Goal: Task Accomplishment & Management: Manage account settings

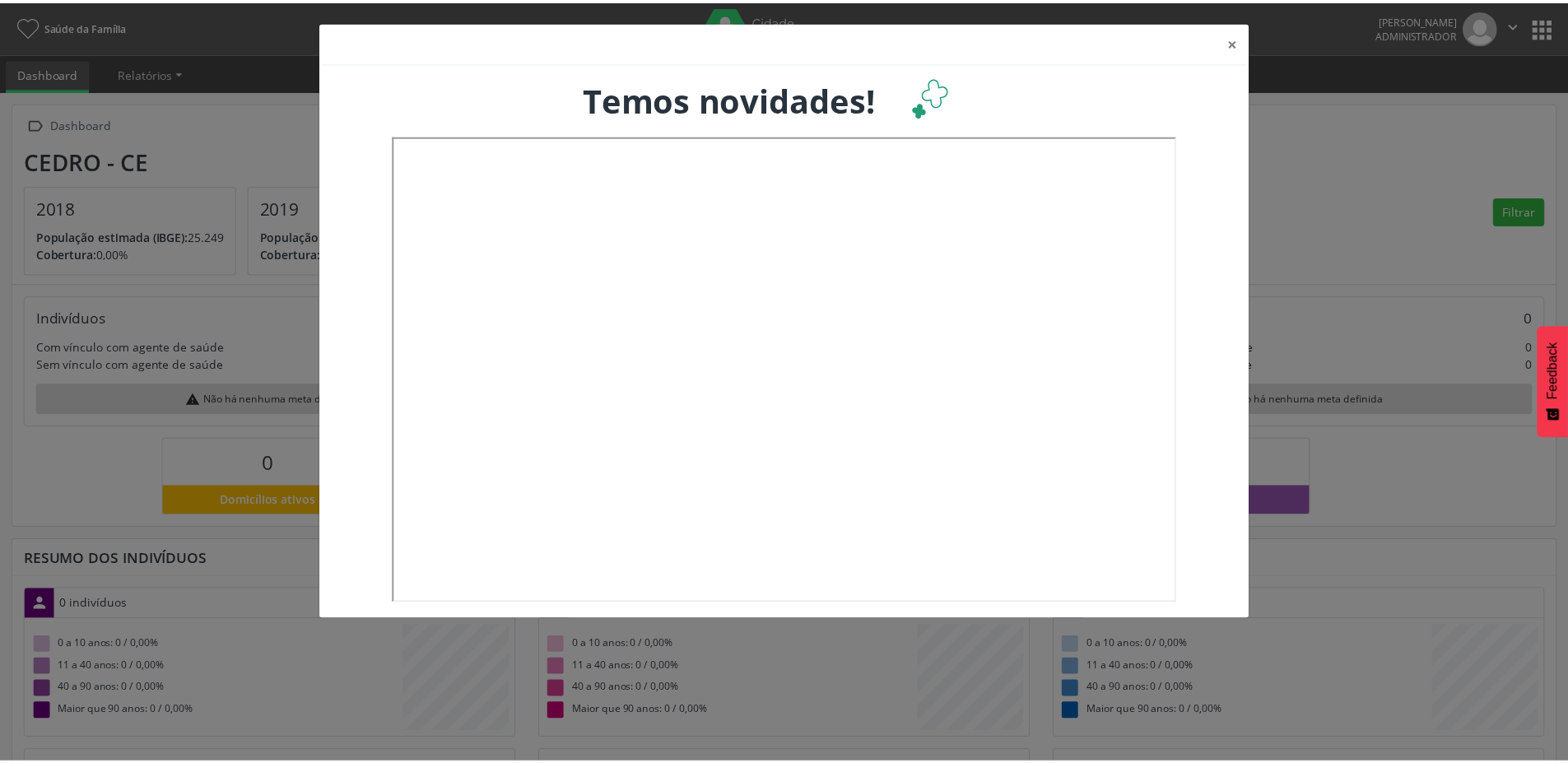
scroll to position [274, 519]
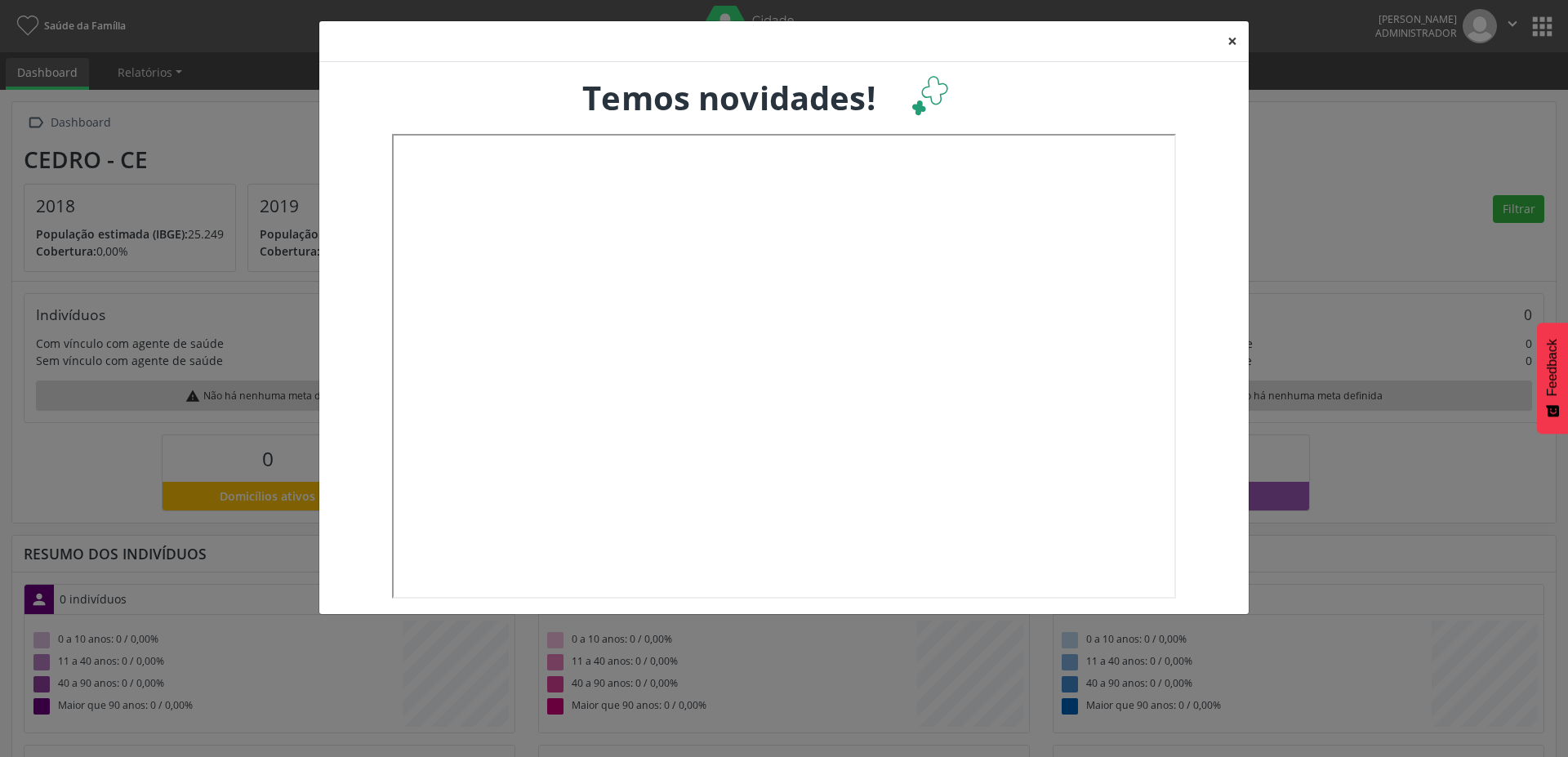
click at [1232, 38] on button "×" at bounding box center [1232, 41] width 33 height 40
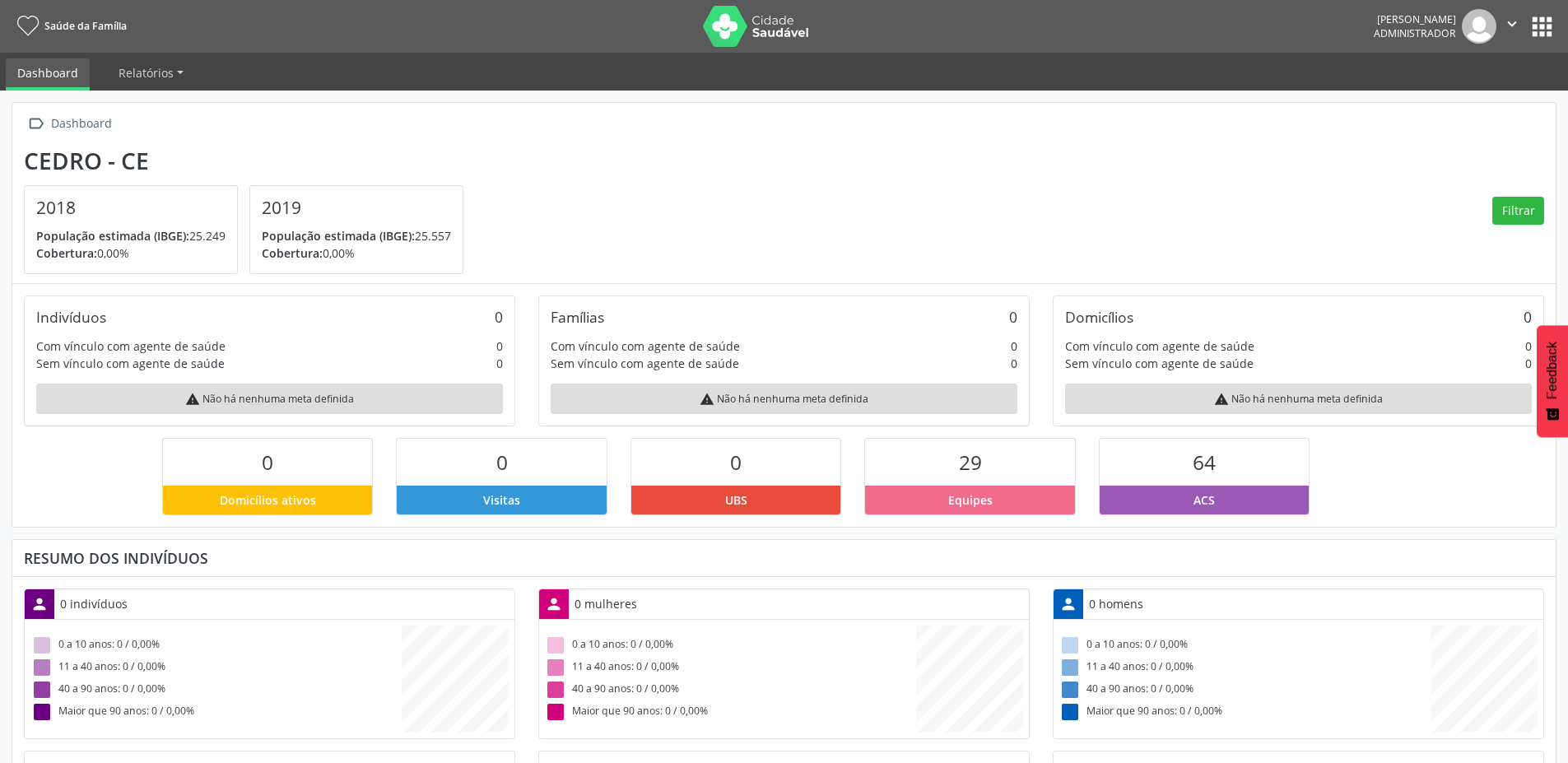
scroll to position [822955, 822732]
click at [1546, 20] on button "apps" at bounding box center [1542, 27] width 29 height 29
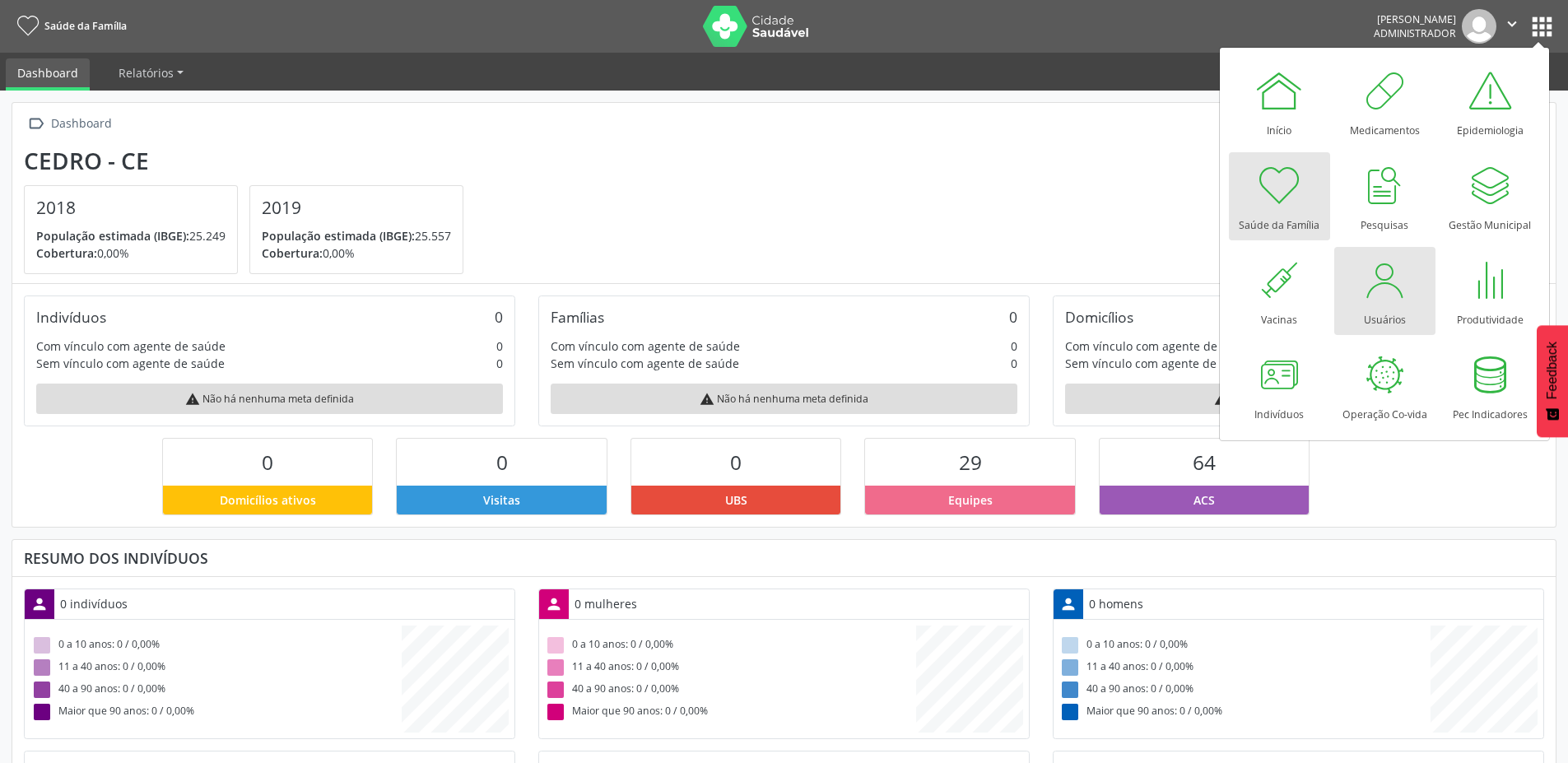
click at [1374, 294] on div at bounding box center [1385, 280] width 50 height 50
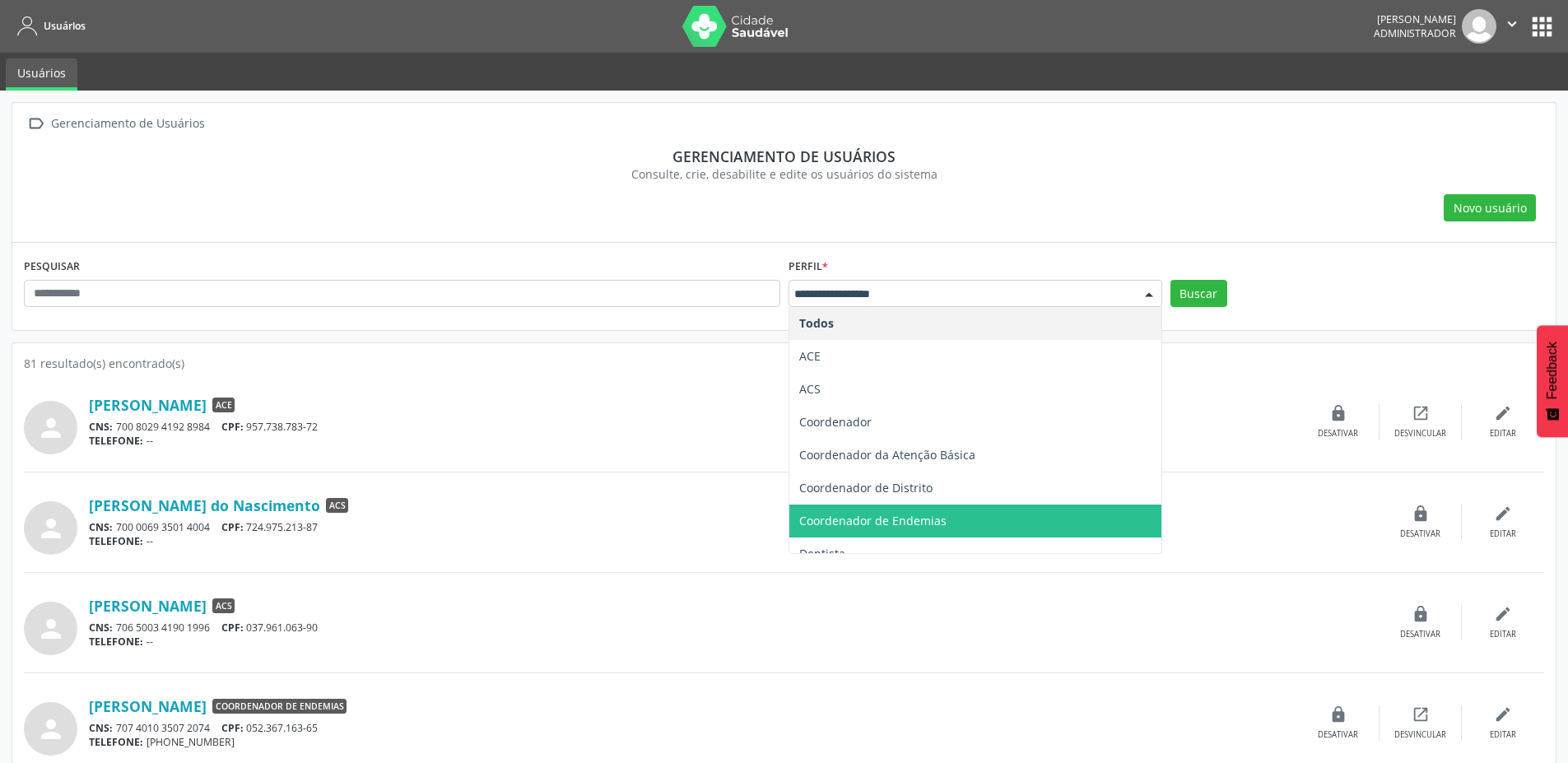
drag, startPoint x: 929, startPoint y: 486, endPoint x: 929, endPoint y: 519, distance: 33.0
click at [929, 519] on ul "Todos ACE ACS Coordenador Coordenador da Atenção Básica Coordenador de Distrito…" at bounding box center [976, 554] width 372 height 494
click at [928, 518] on span "Coordenador de Endemias" at bounding box center [873, 521] width 148 height 15
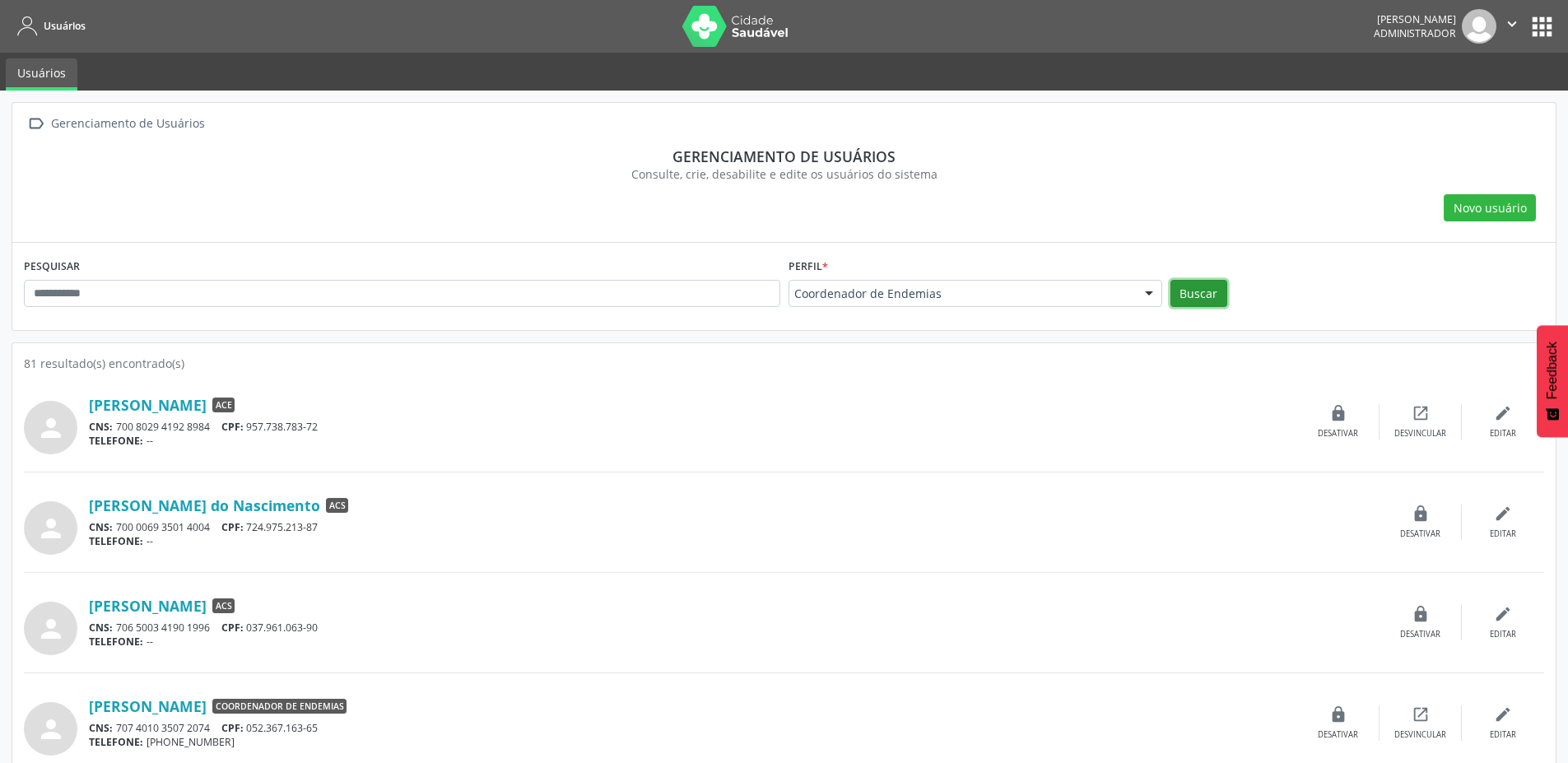
click at [1214, 286] on button "Buscar" at bounding box center [1199, 293] width 57 height 28
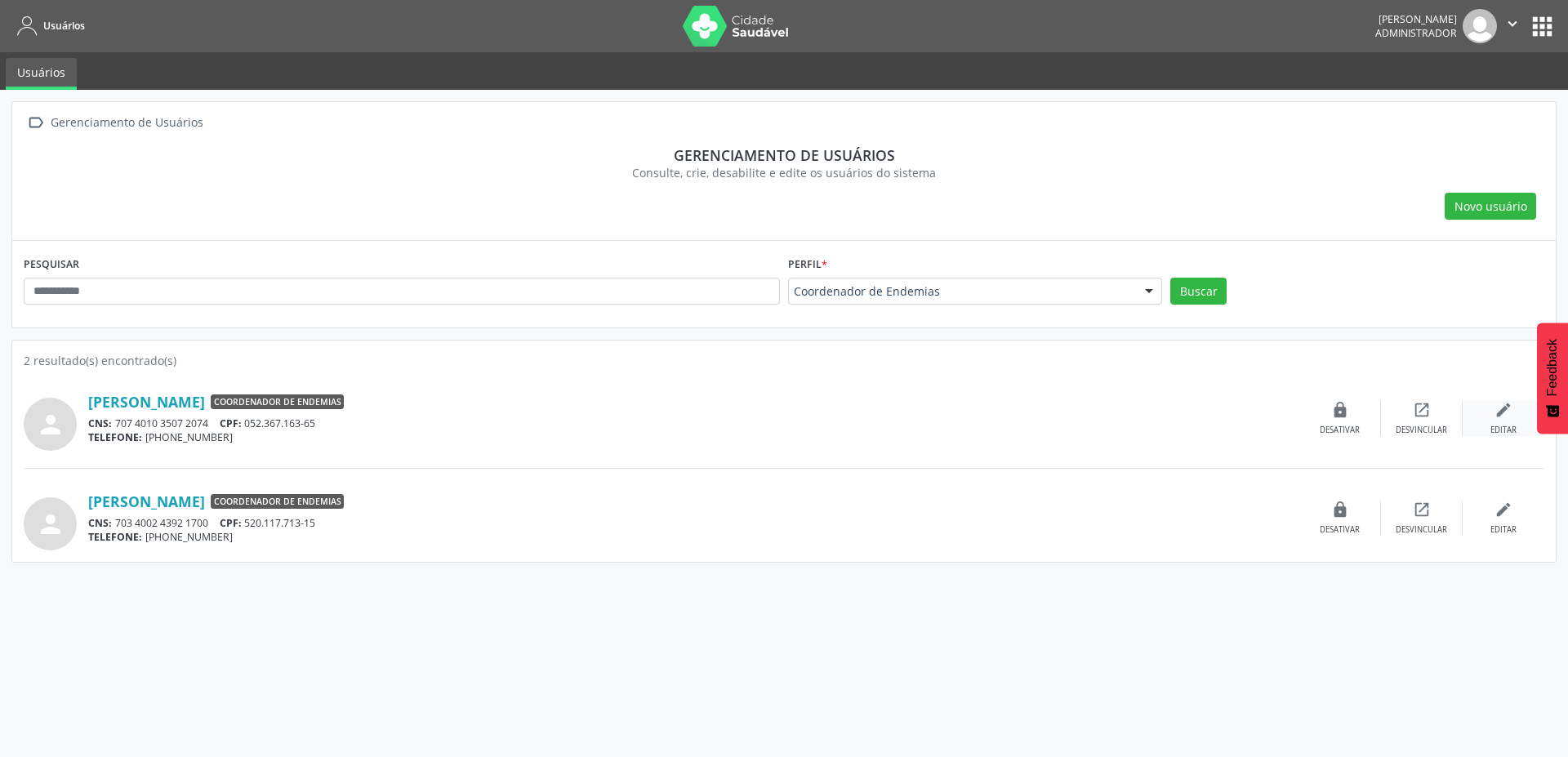
click at [1507, 427] on div "Editar" at bounding box center [1504, 431] width 26 height 11
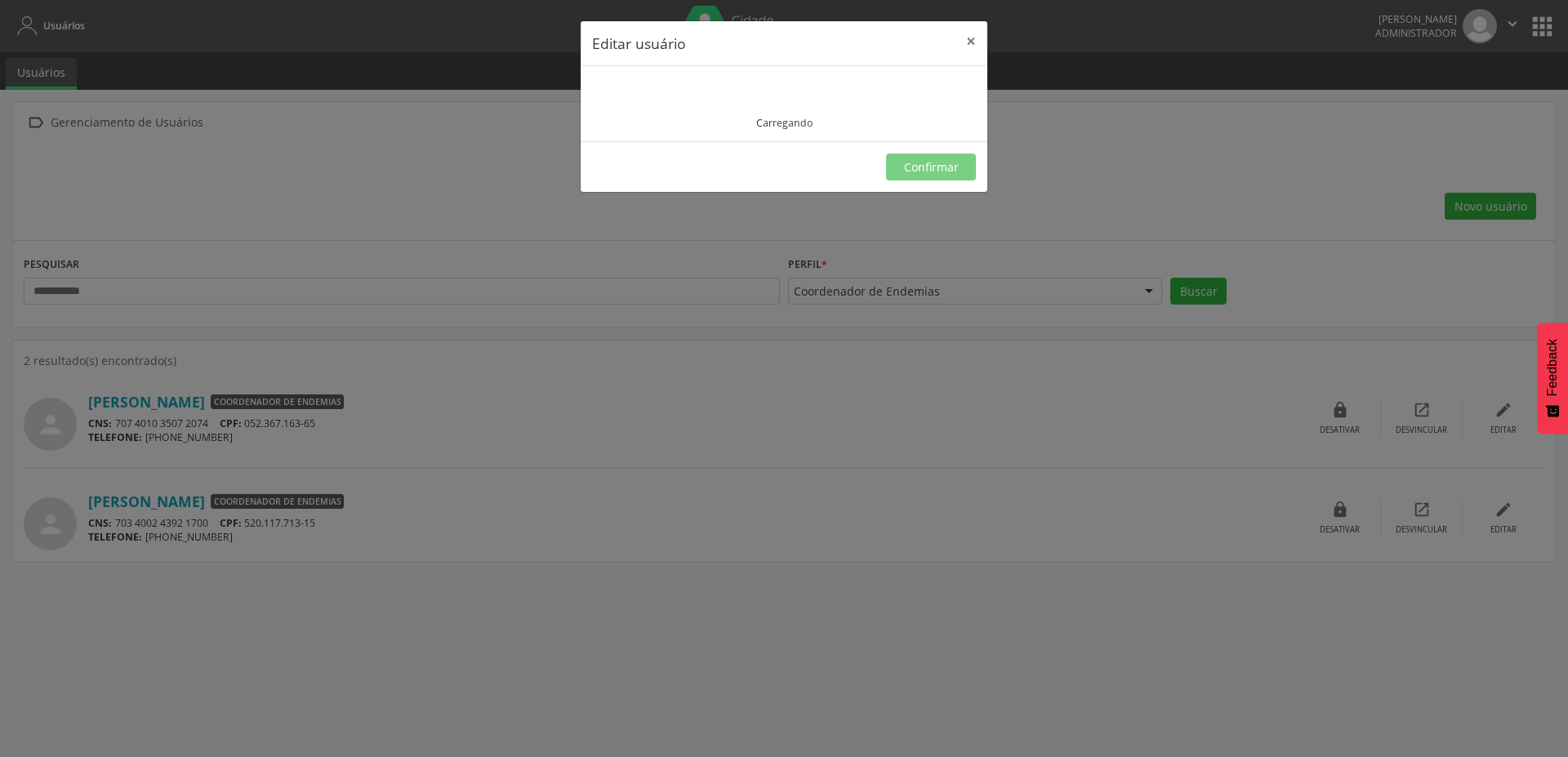
type input "**********"
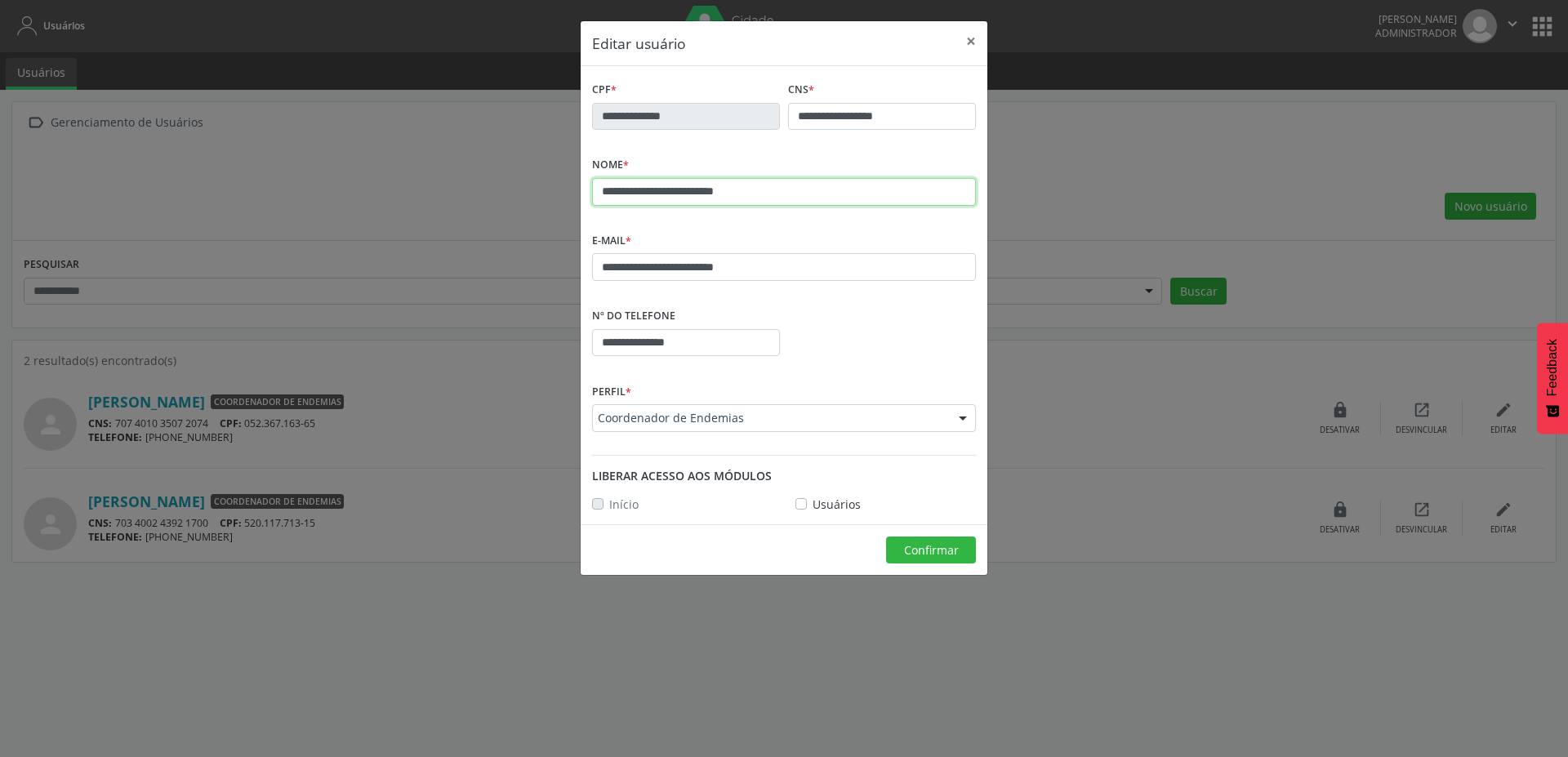
drag, startPoint x: 762, startPoint y: 185, endPoint x: 588, endPoint y: 177, distance: 174.2
click at [588, 177] on div "**********" at bounding box center [784, 189] width 392 height 75
drag, startPoint x: 762, startPoint y: 263, endPoint x: 573, endPoint y: 253, distance: 189.3
click at [573, 253] on div "**********" at bounding box center [784, 378] width 1568 height 757
click at [975, 41] on button "×" at bounding box center [971, 41] width 33 height 40
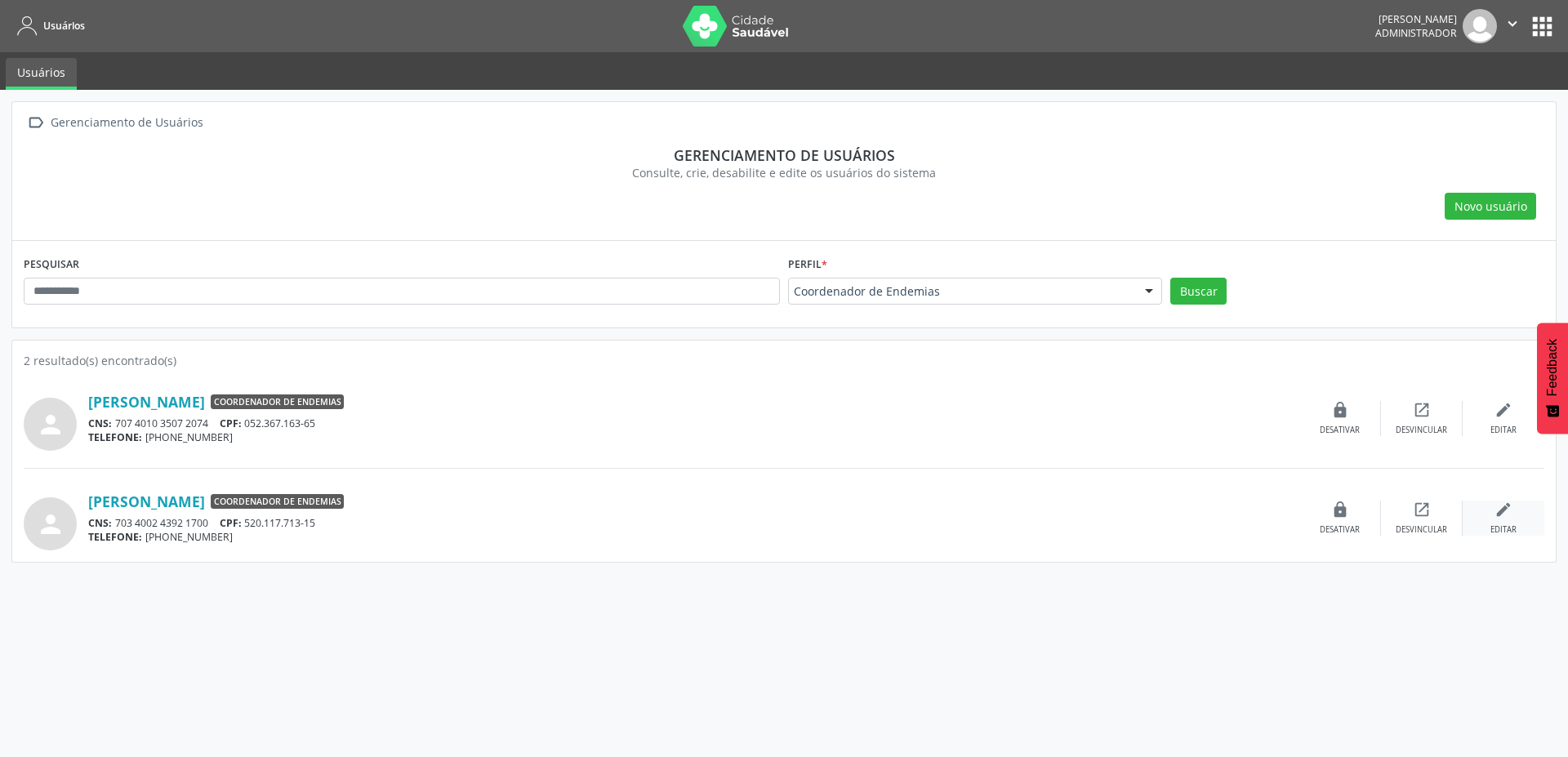
click at [1511, 519] on div "edit Editar" at bounding box center [1504, 518] width 81 height 35
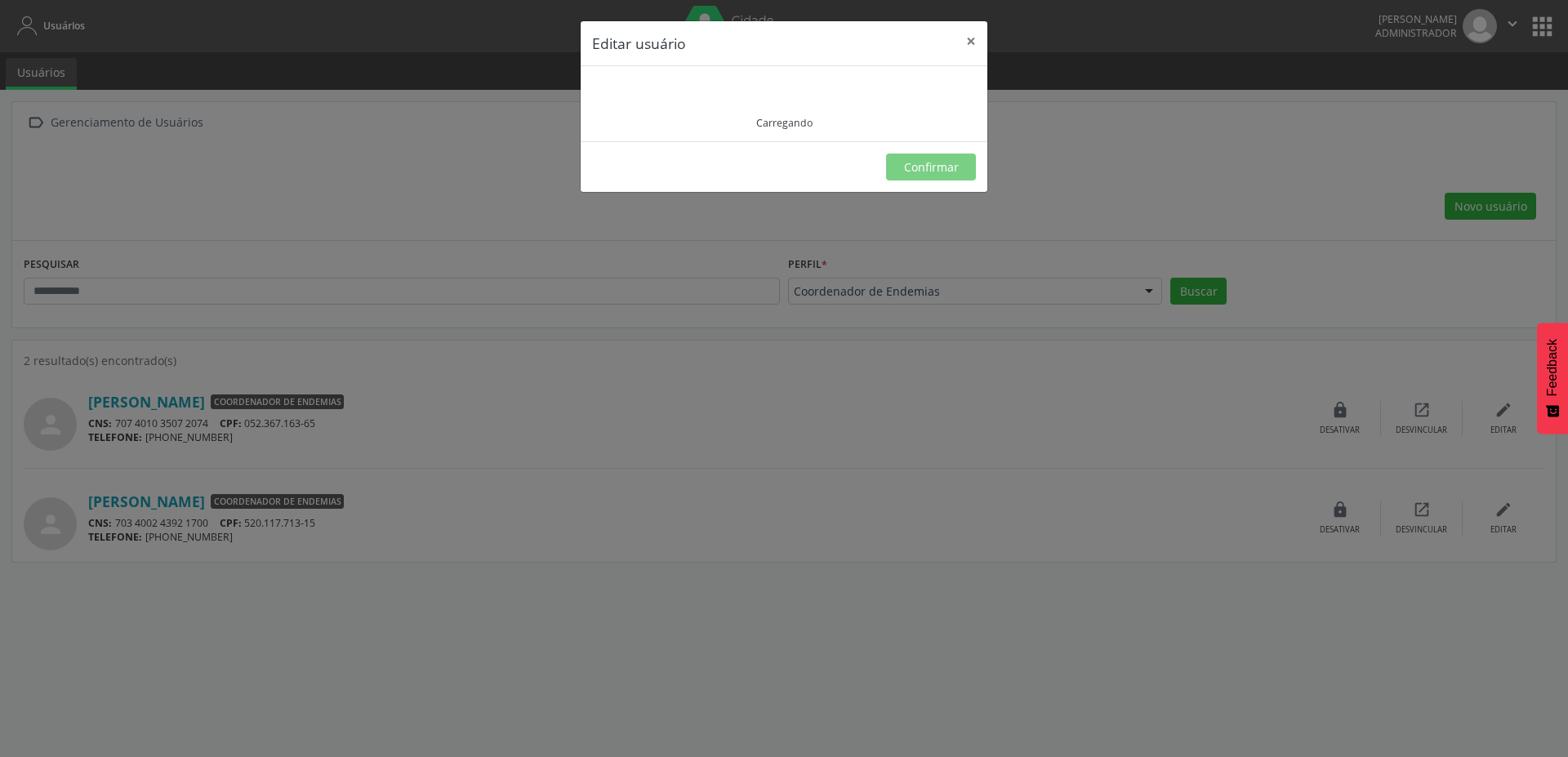
type input "**********"
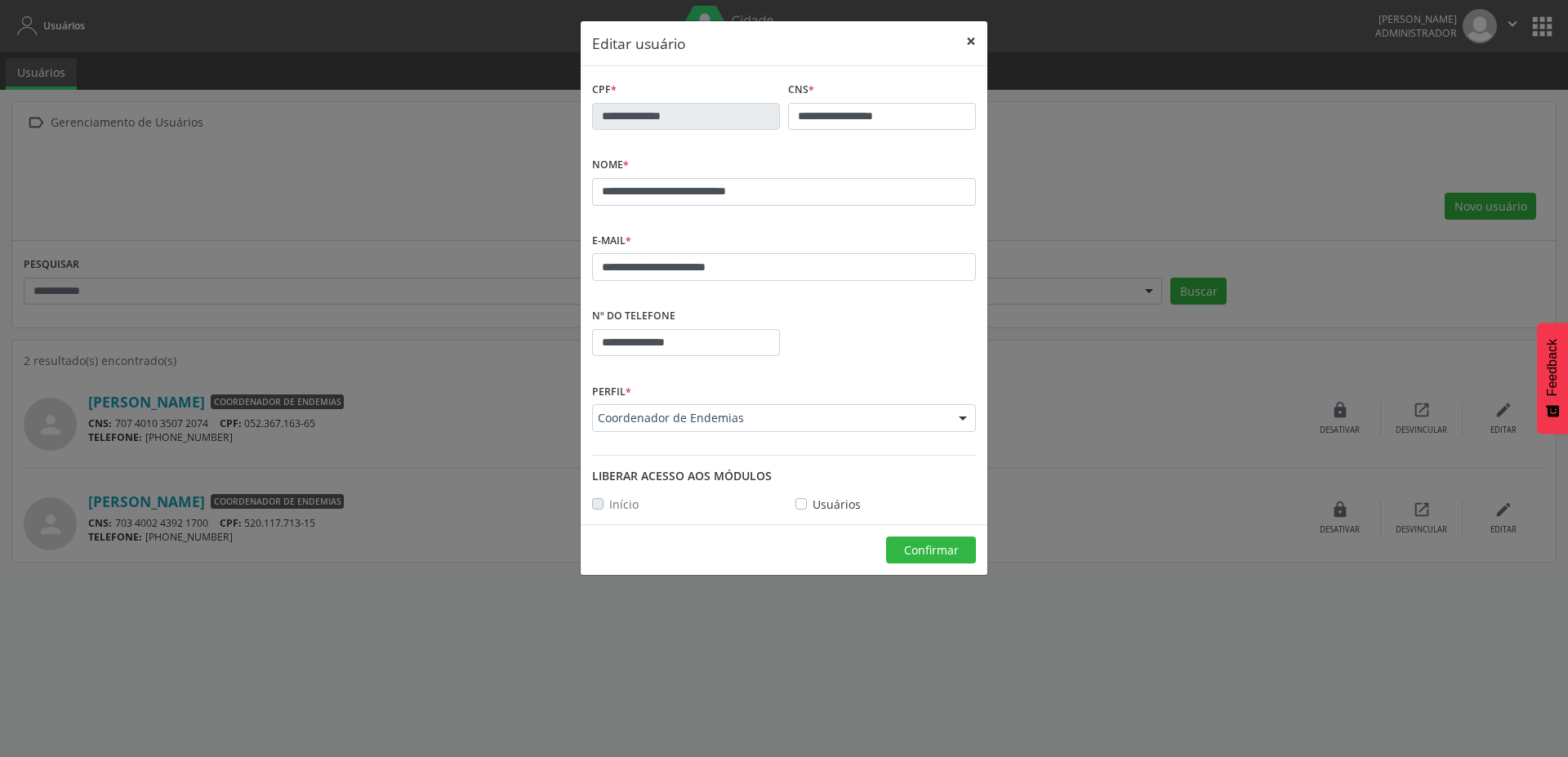
click at [976, 43] on button "×" at bounding box center [971, 41] width 33 height 40
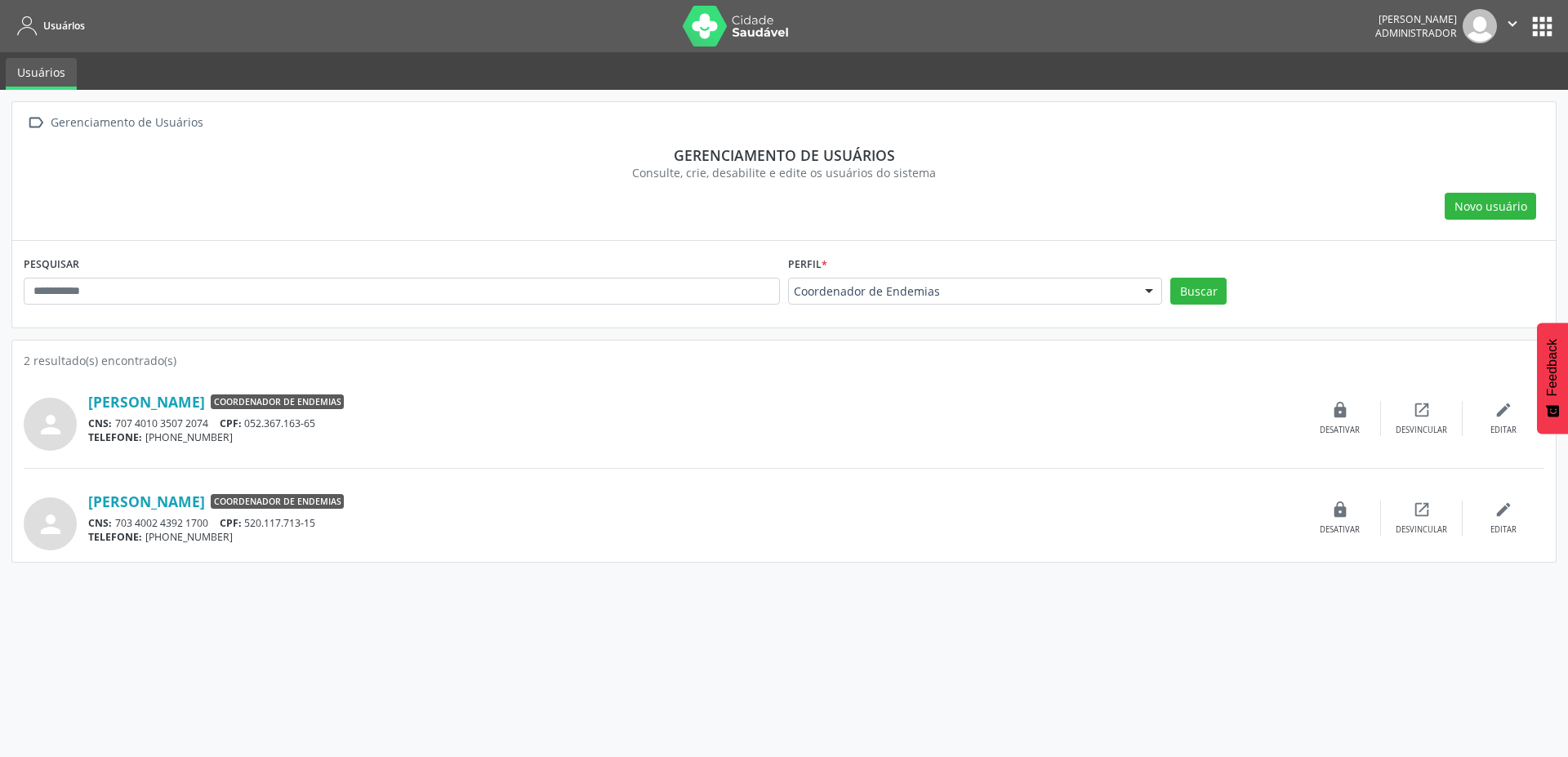
drag, startPoint x: 327, startPoint y: 527, endPoint x: 251, endPoint y: 528, distance: 76.0
click at [251, 528] on div "CNS: 703 4002 4392 1700 CPF: 520.117.713-15" at bounding box center [694, 523] width 1211 height 14
copy div "520.117.713-15"
